Goal: Task Accomplishment & Management: Complete application form

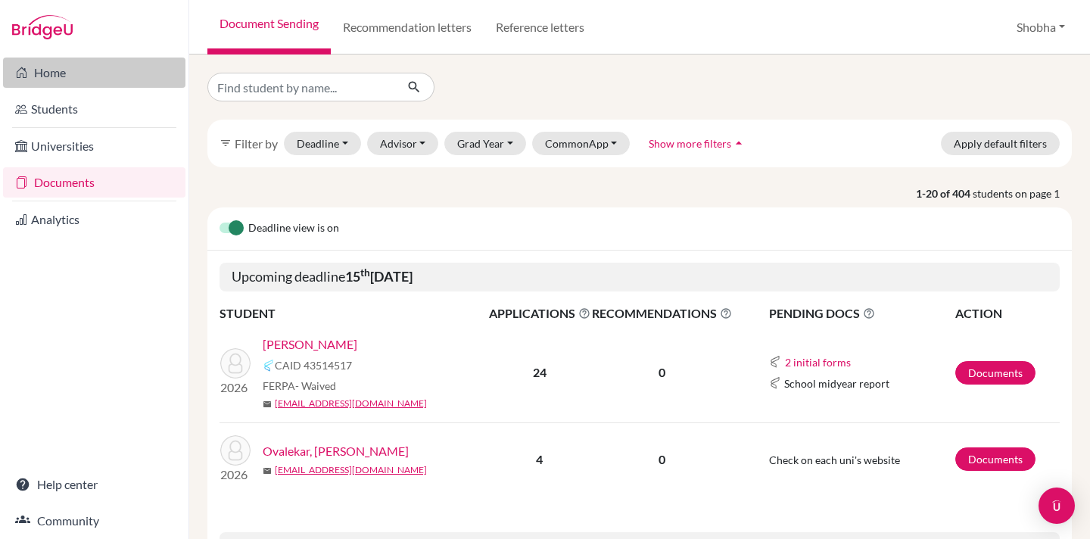
click at [53, 74] on link "Home" at bounding box center [94, 73] width 182 height 30
click at [1064, 26] on button "Shobha" at bounding box center [1040, 27] width 62 height 29
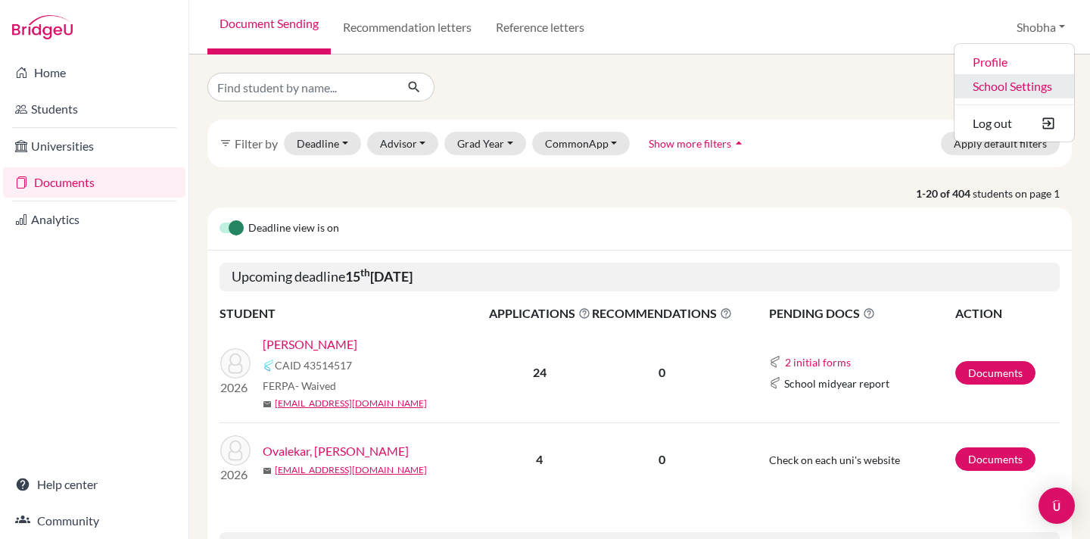
click at [1005, 88] on link "School Settings" at bounding box center [1014, 86] width 120 height 24
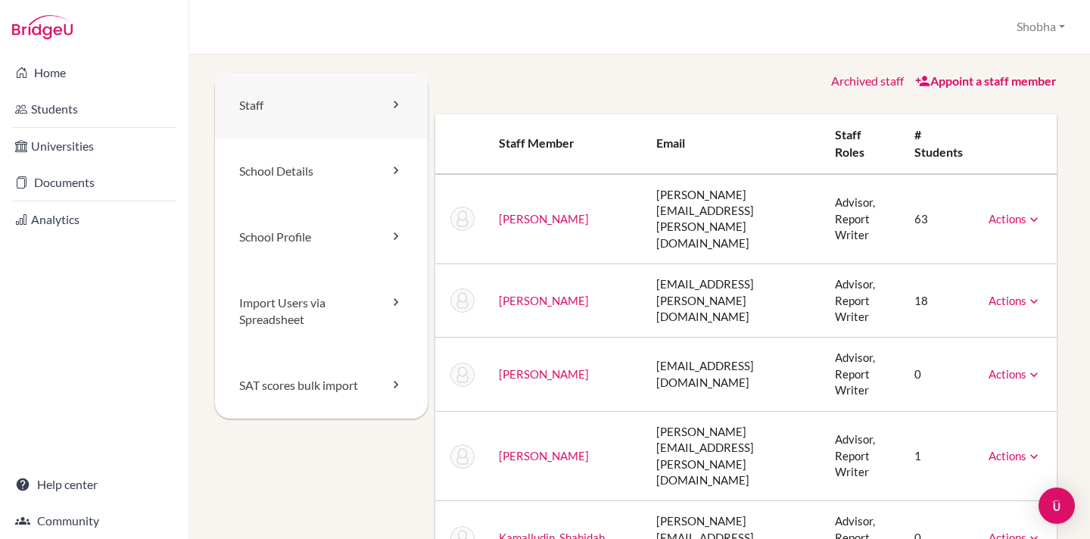
click at [259, 102] on link "Staff" at bounding box center [321, 106] width 213 height 66
click at [986, 86] on link "Appoint a staff member" at bounding box center [986, 80] width 142 height 14
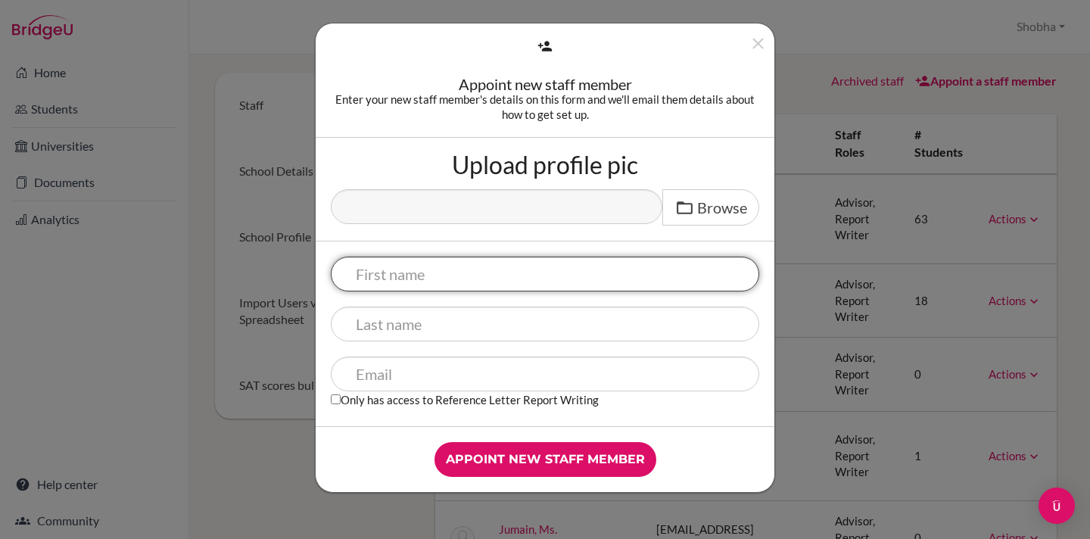
click at [421, 278] on input "text" at bounding box center [545, 274] width 428 height 35
type input "Puja"
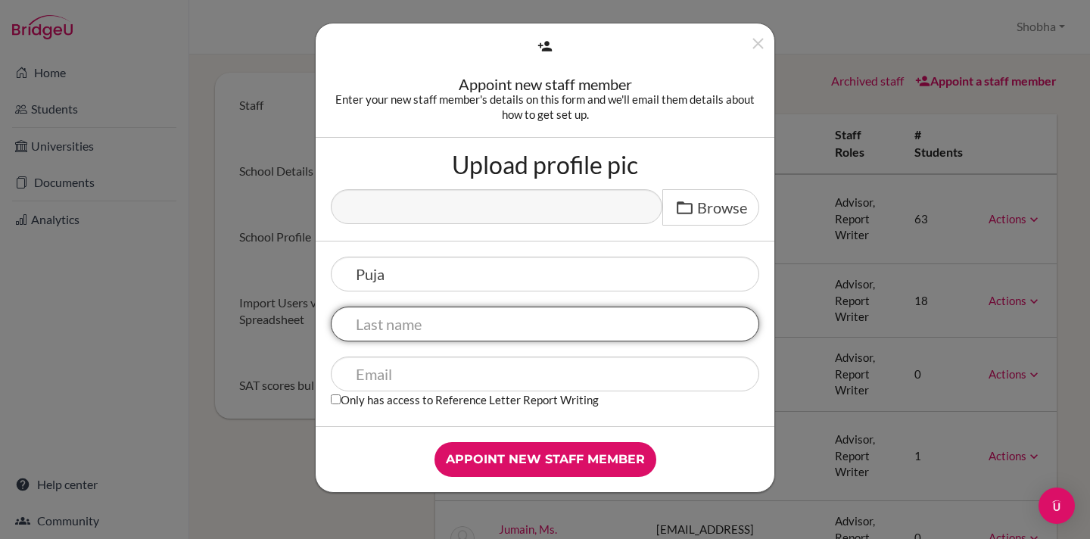
click at [411, 333] on input "text" at bounding box center [545, 323] width 428 height 35
type input "Saxena"
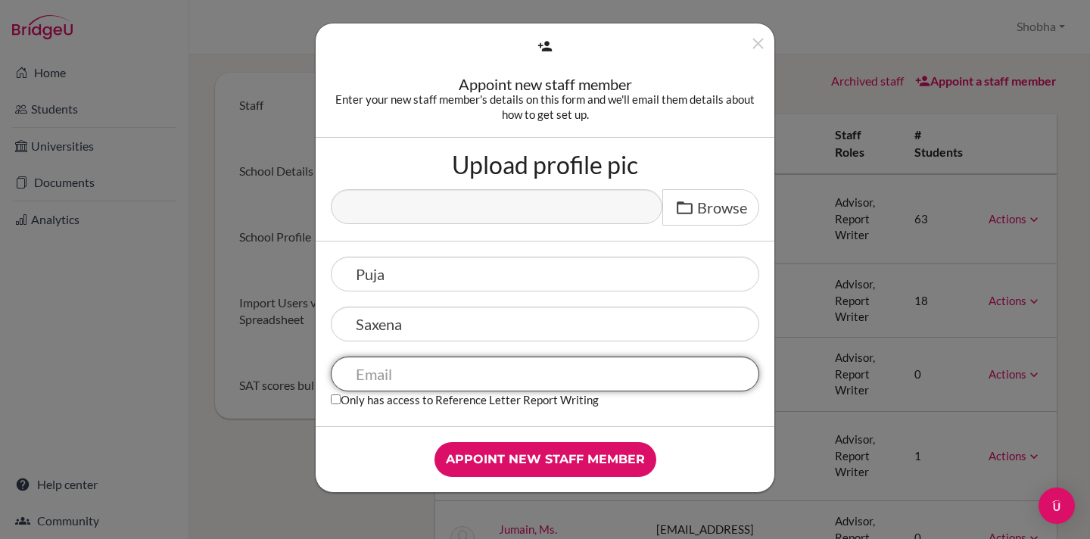
click at [403, 378] on input "text" at bounding box center [545, 373] width 428 height 35
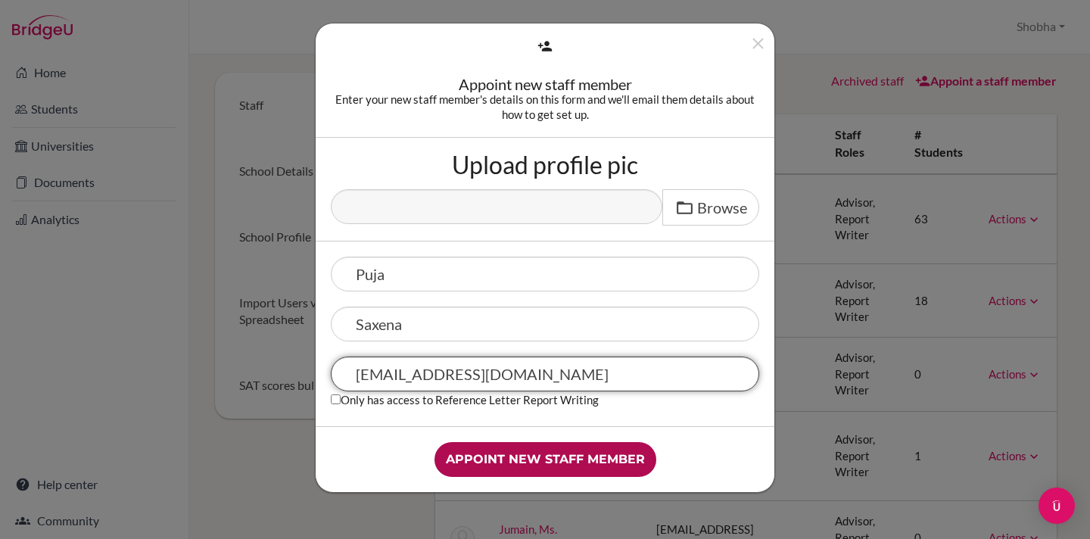
type input "puja.saxena@npsis.edu.sg"
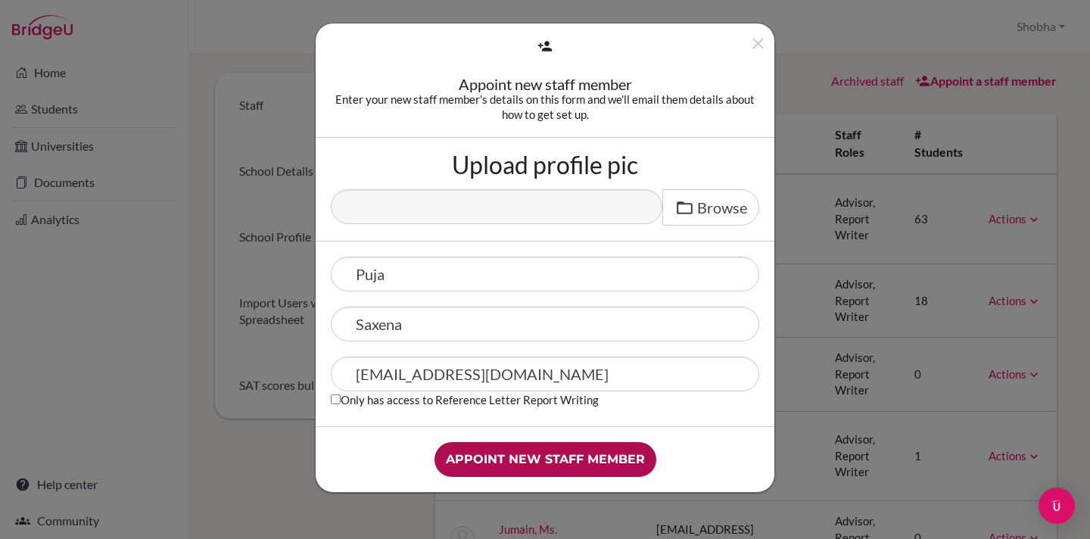
click at [530, 462] on input "Appoint new staff member" at bounding box center [545, 459] width 222 height 35
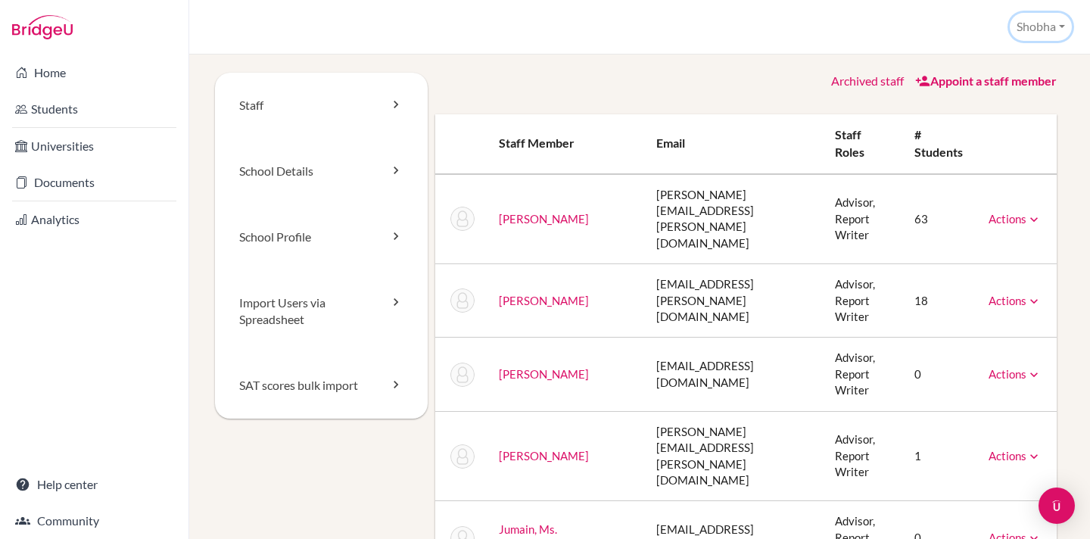
click at [1059, 24] on button "Shobha" at bounding box center [1040, 27] width 62 height 28
click at [158, 311] on div "Home Students Universities Documents Analytics Help center Community" at bounding box center [94, 296] width 188 height 484
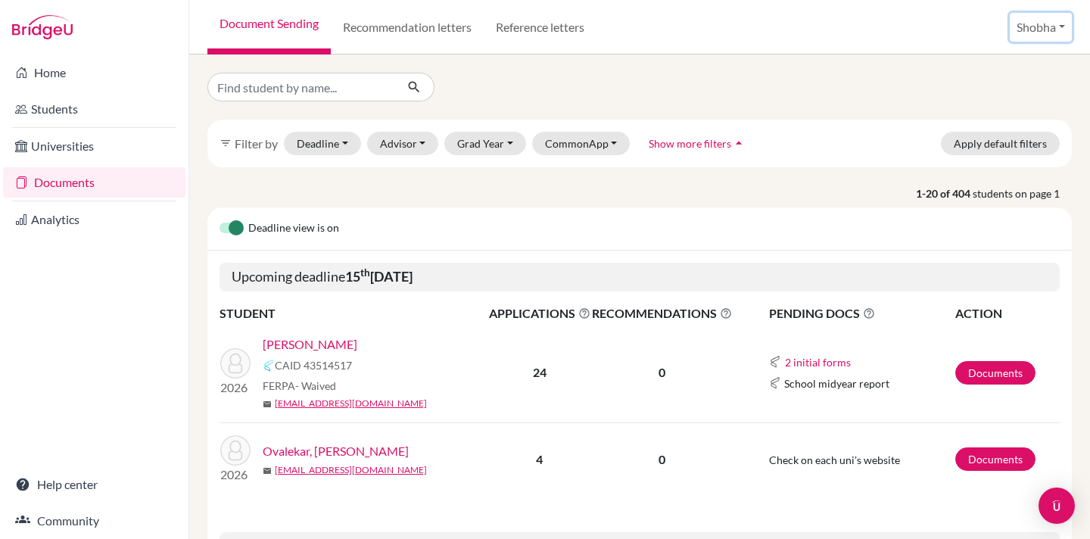
click at [1045, 23] on button "Shobha" at bounding box center [1040, 27] width 62 height 29
click at [1001, 88] on link "School Settings" at bounding box center [1014, 86] width 120 height 24
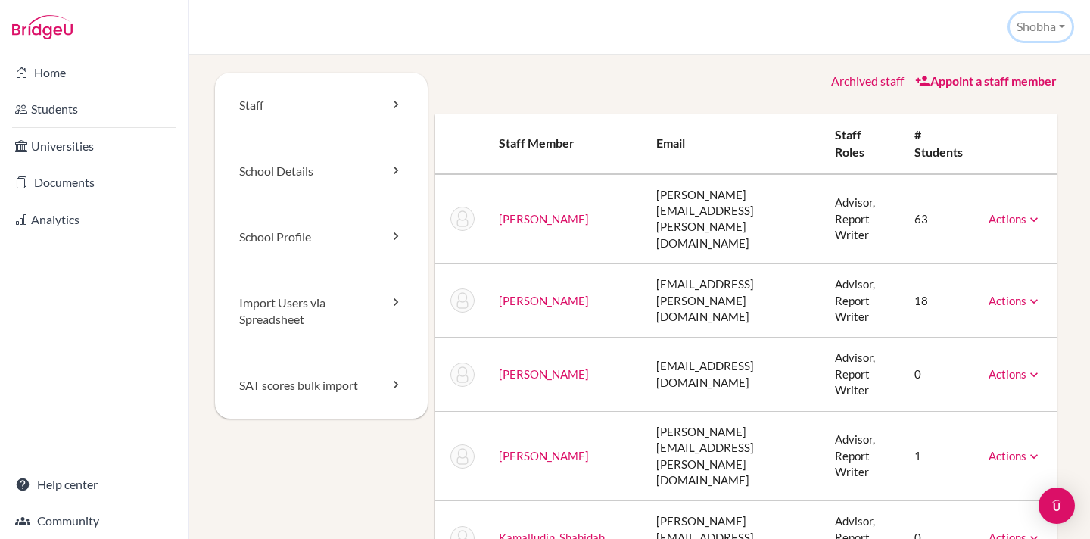
click at [1062, 24] on button "Shobha" at bounding box center [1040, 27] width 62 height 28
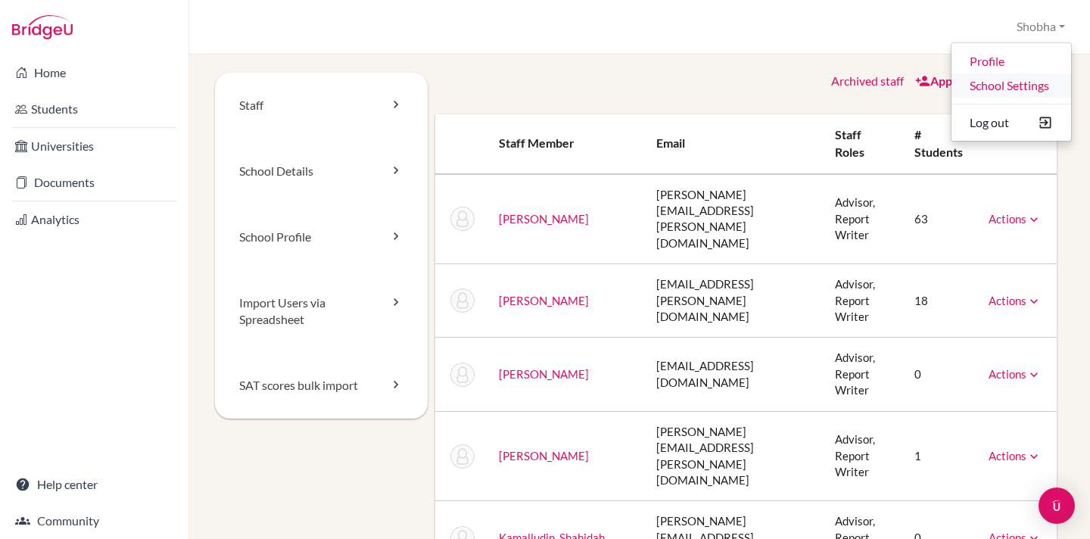
click at [1014, 86] on link "School Settings" at bounding box center [1011, 85] width 120 height 24
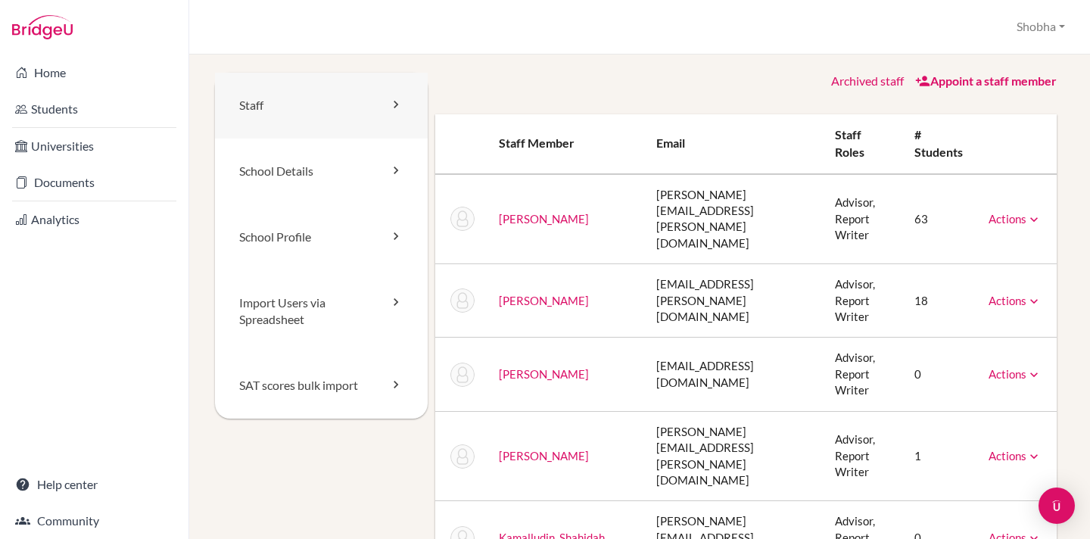
click at [257, 105] on link "Staff" at bounding box center [321, 106] width 213 height 66
click at [1016, 82] on link "Appoint a staff member" at bounding box center [986, 80] width 142 height 14
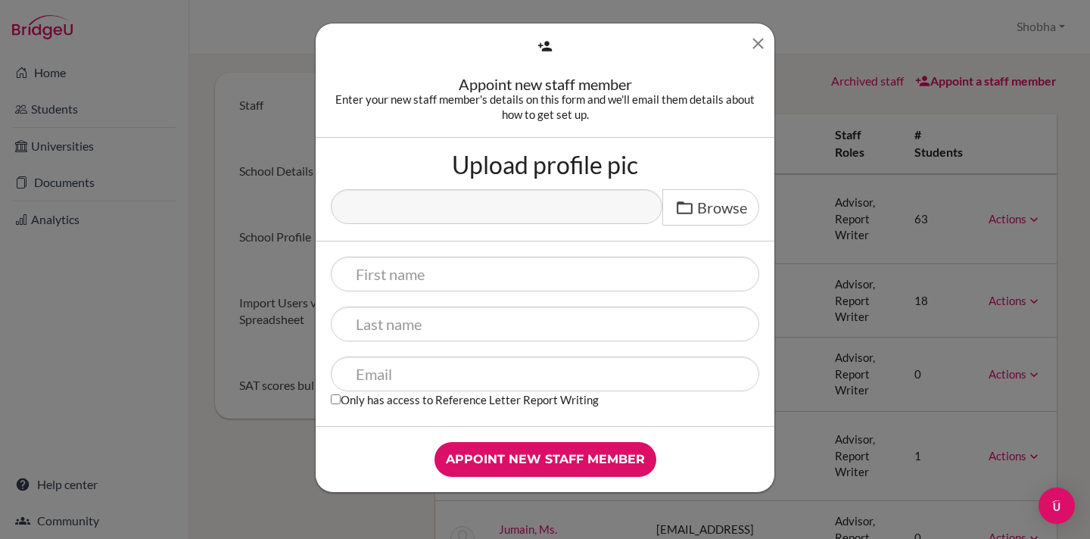
click at [757, 43] on icon "Close" at bounding box center [757, 43] width 19 height 19
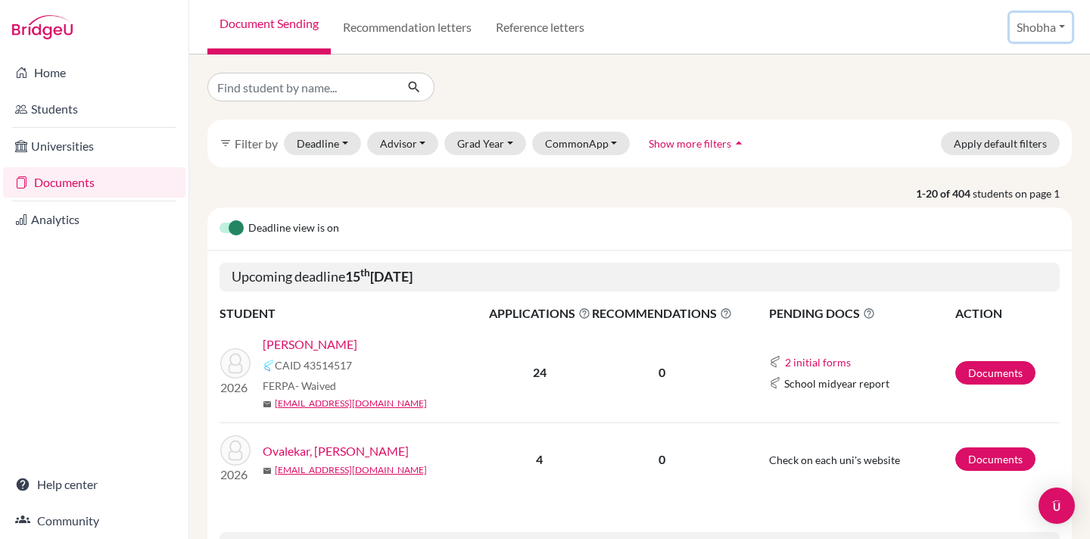
click at [1062, 26] on button "Shobha" at bounding box center [1040, 27] width 62 height 29
click at [1005, 86] on link "School Settings" at bounding box center [1014, 86] width 120 height 24
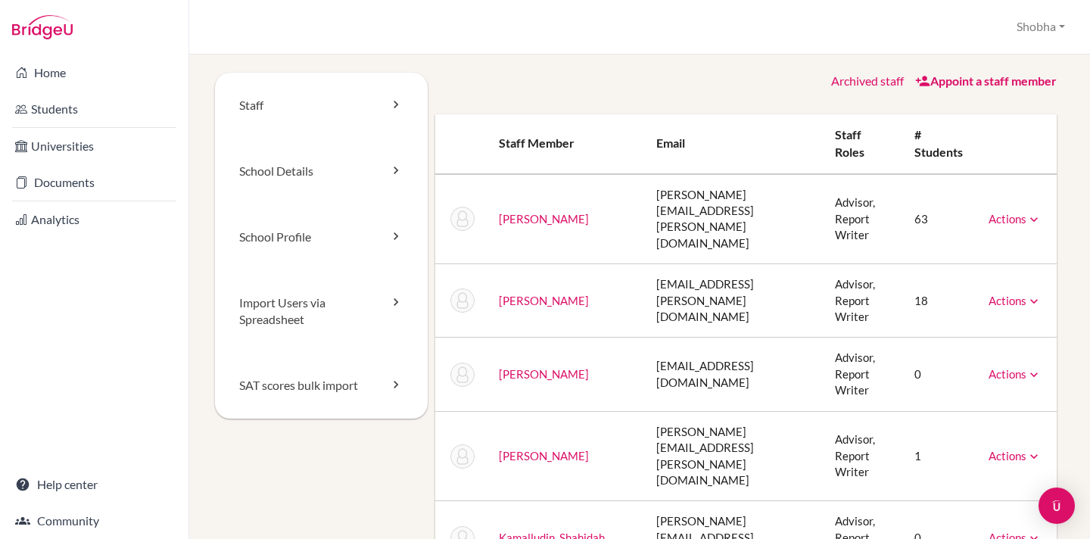
click at [1005, 86] on link "Appoint a staff member" at bounding box center [986, 80] width 142 height 14
